Goal: Submit feedback/report problem

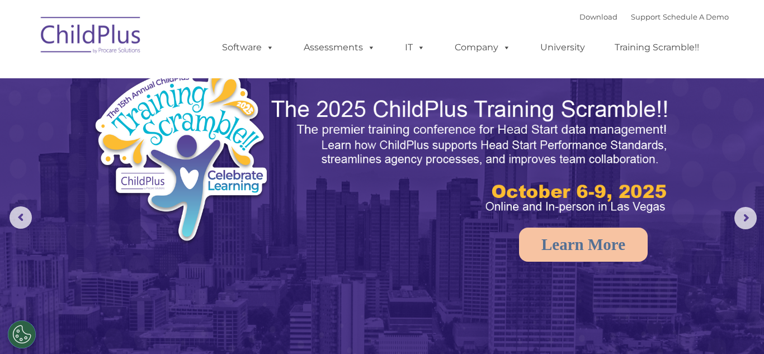
select select "MEDIUM"
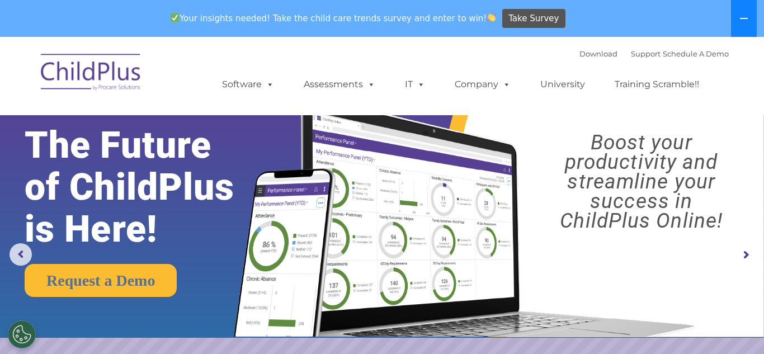
click at [738, 20] on button at bounding box center [744, 18] width 26 height 37
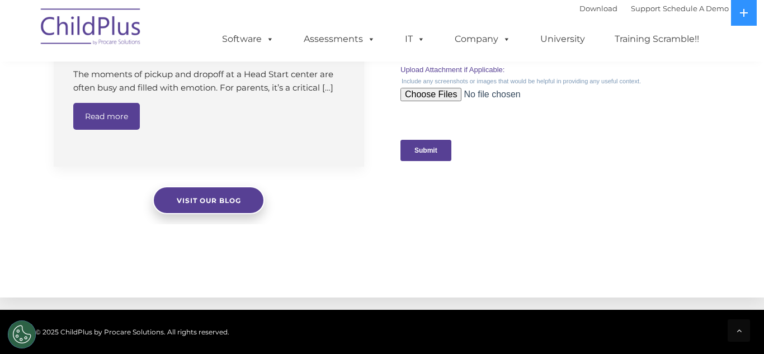
scroll to position [1037, 0]
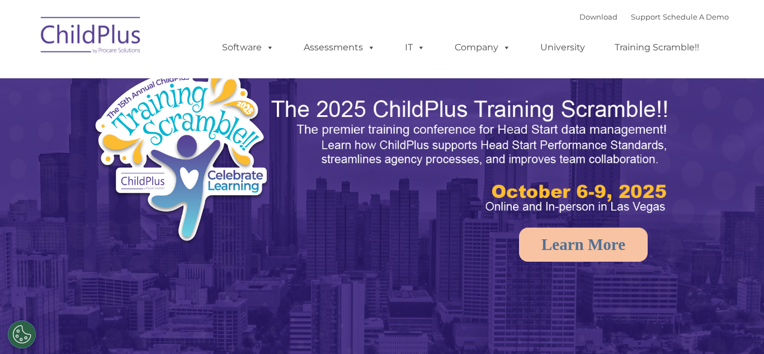
select select "MEDIUM"
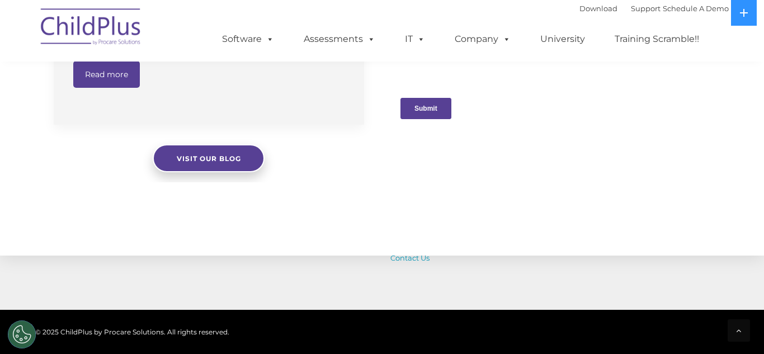
scroll to position [1320, 0]
